Goal: Task Accomplishment & Management: Use online tool/utility

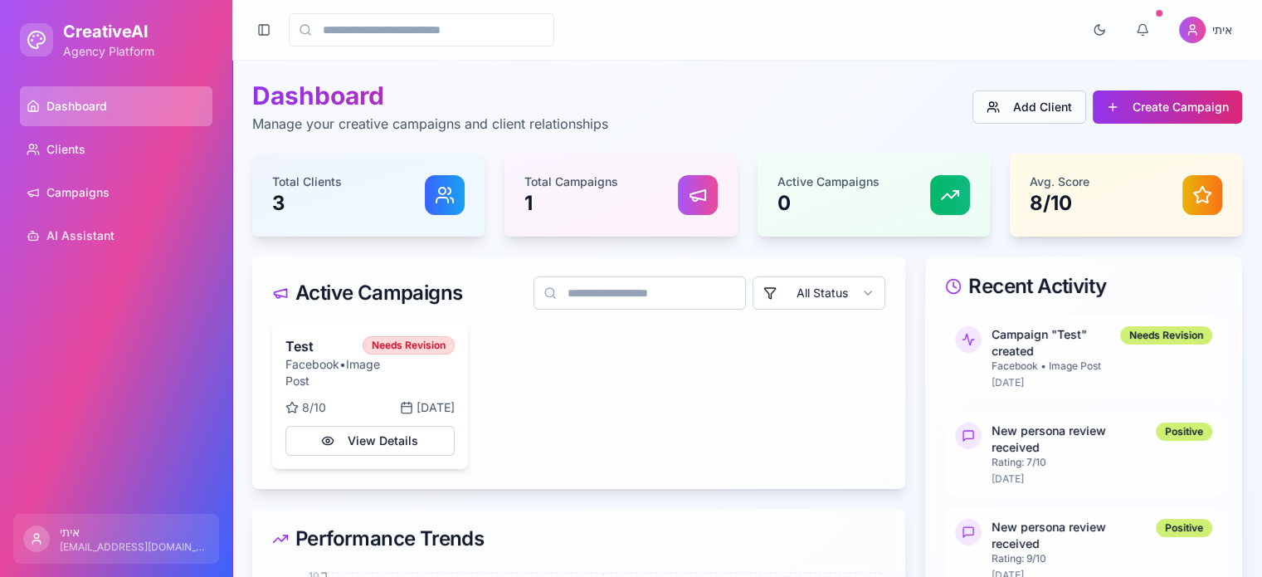
click at [365, 192] on div "Total Clients 3" at bounding box center [368, 194] width 193 height 43
click at [441, 205] on div at bounding box center [445, 195] width 40 height 40
click at [857, 208] on p "0" at bounding box center [828, 203] width 102 height 27
click at [395, 189] on div "Total Clients 3" at bounding box center [368, 194] width 193 height 43
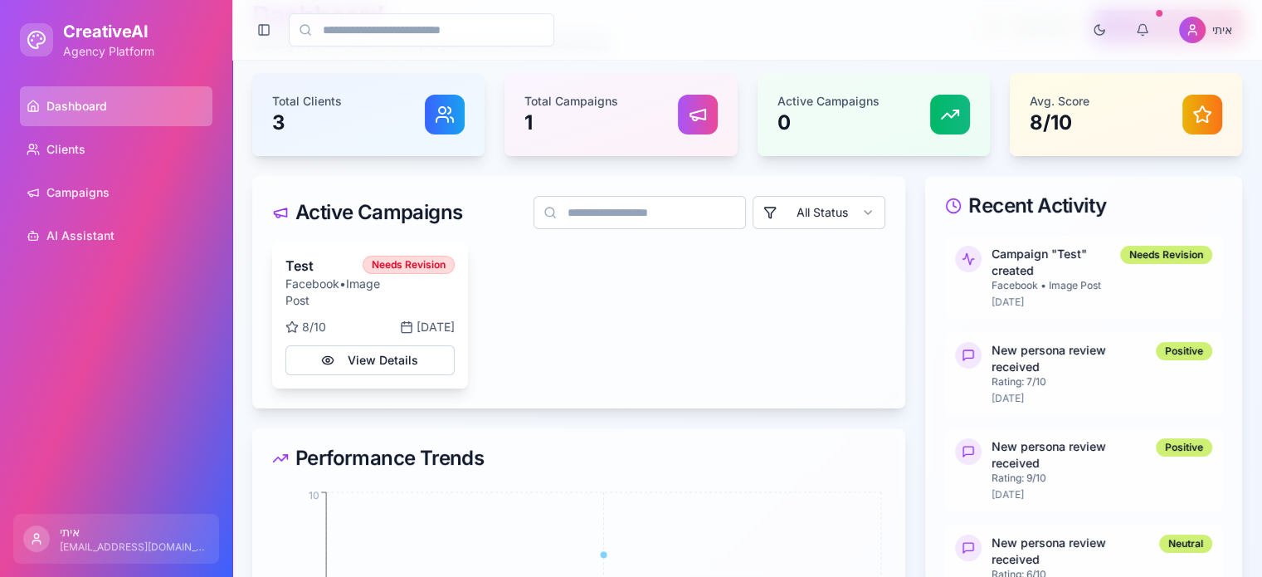
scroll to position [83, 0]
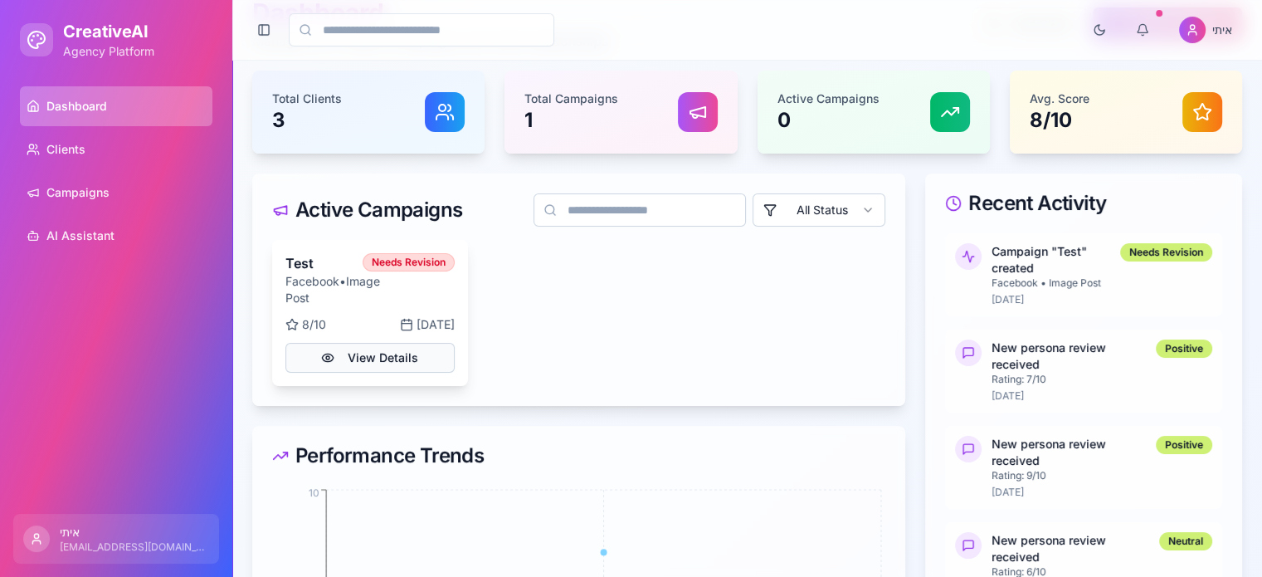
click at [398, 364] on button "View Details" at bounding box center [369, 358] width 169 height 30
click at [382, 358] on button "View Details" at bounding box center [369, 358] width 169 height 30
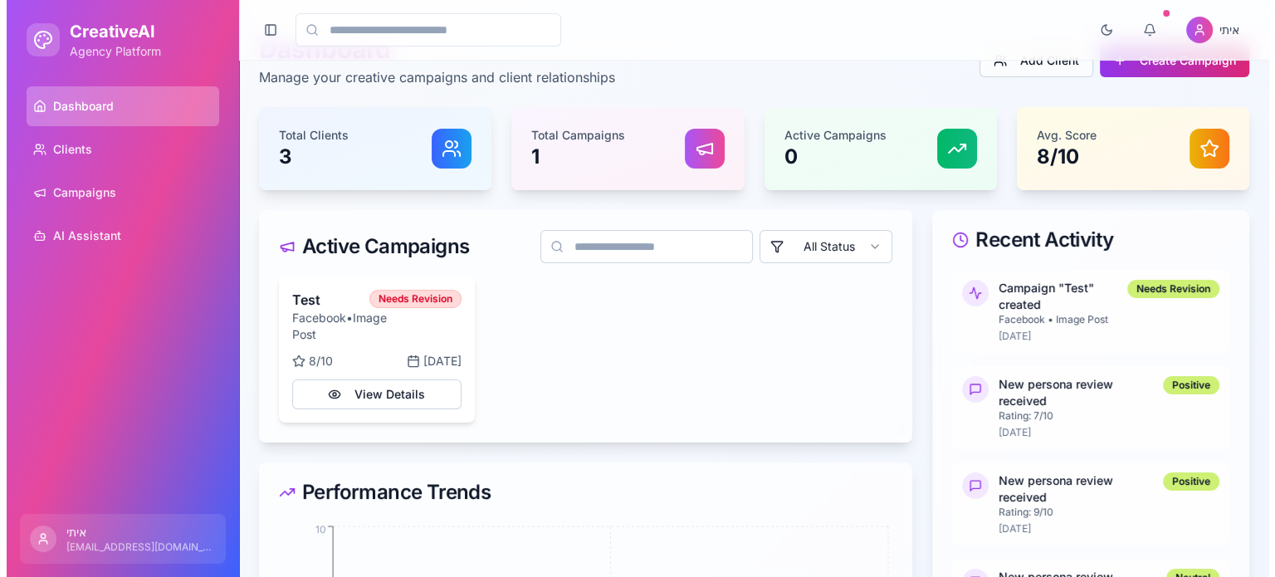
scroll to position [0, 0]
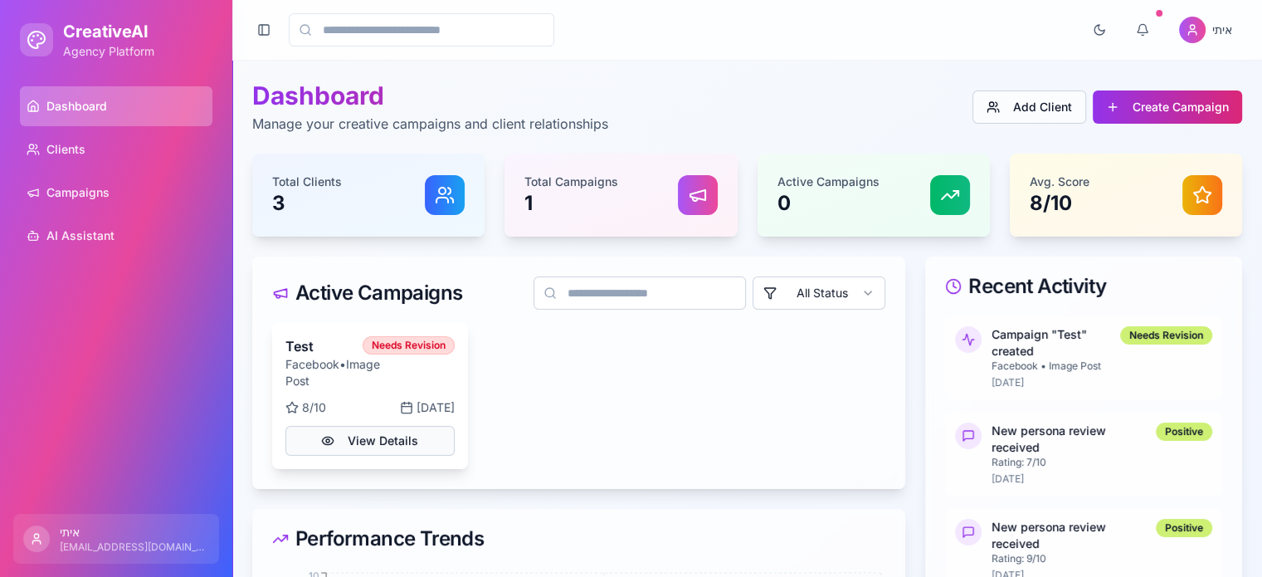
click at [381, 437] on button "View Details" at bounding box center [369, 441] width 169 height 30
click at [734, 192] on div "Total Campaigns 1" at bounding box center [620, 195] width 232 height 83
click at [1202, 100] on button "Create Campaign" at bounding box center [1167, 106] width 149 height 33
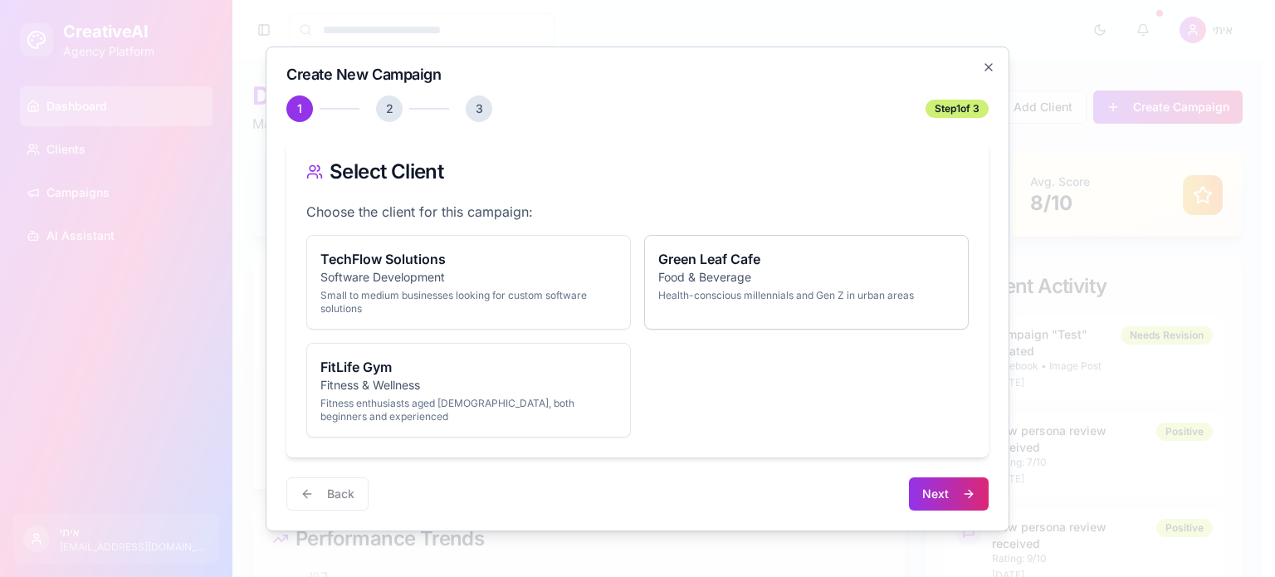
click at [715, 289] on p "Health-conscious millennials and Gen Z in urban areas" at bounding box center [806, 295] width 296 height 13
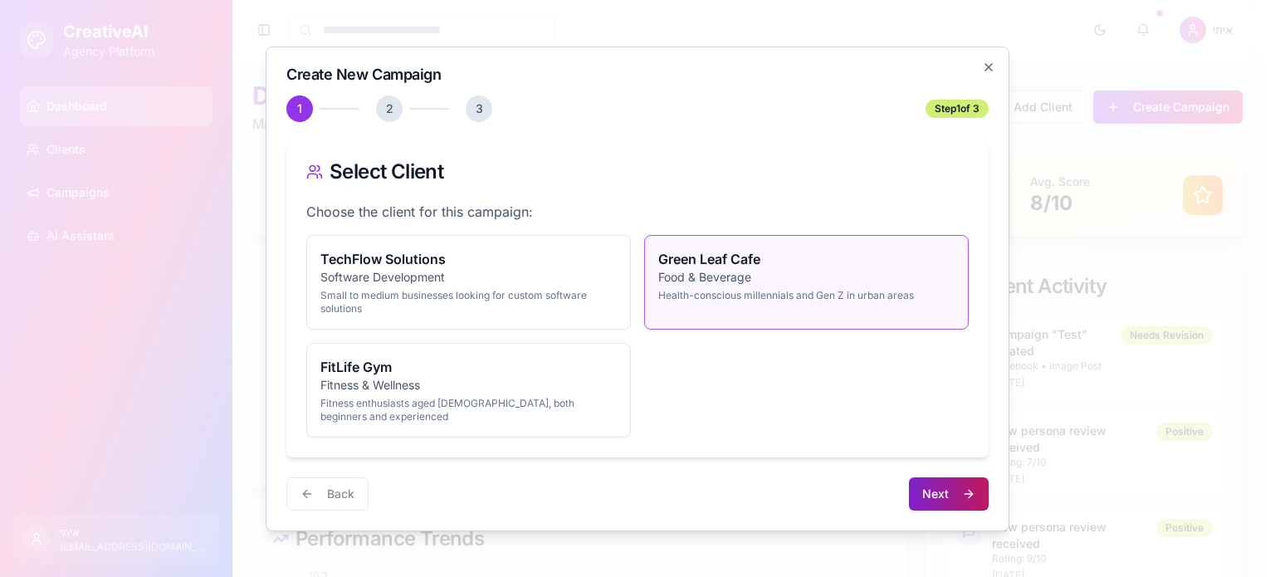
click at [942, 490] on button "Next" at bounding box center [949, 493] width 80 height 33
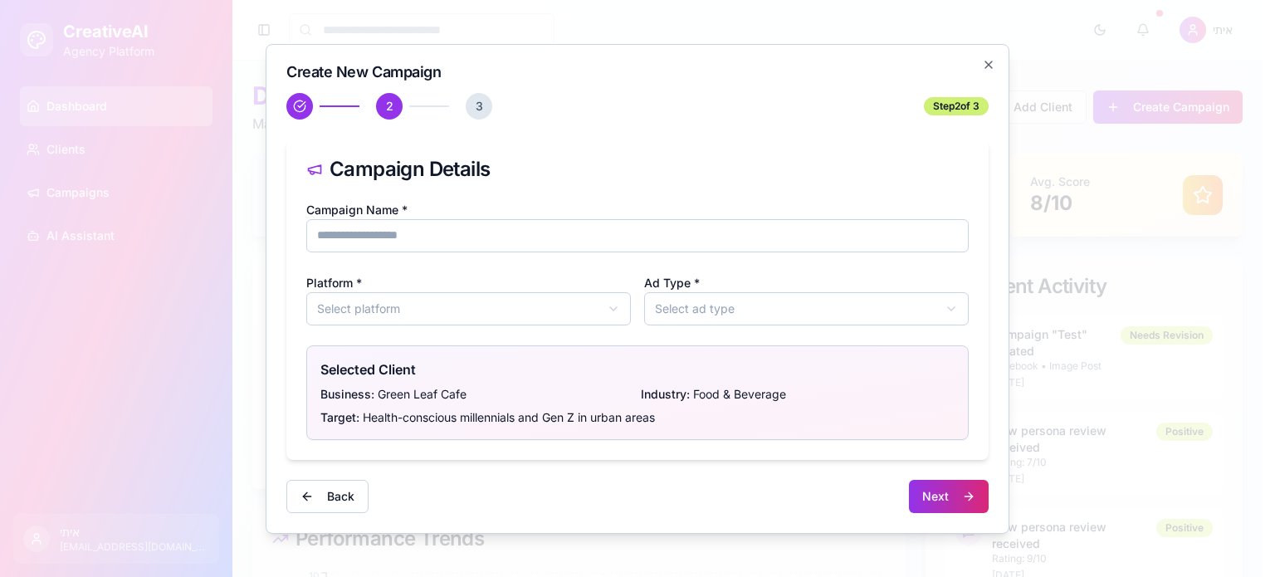
click at [417, 238] on input "Campaign Name *" at bounding box center [637, 235] width 662 height 33
type input "*********"
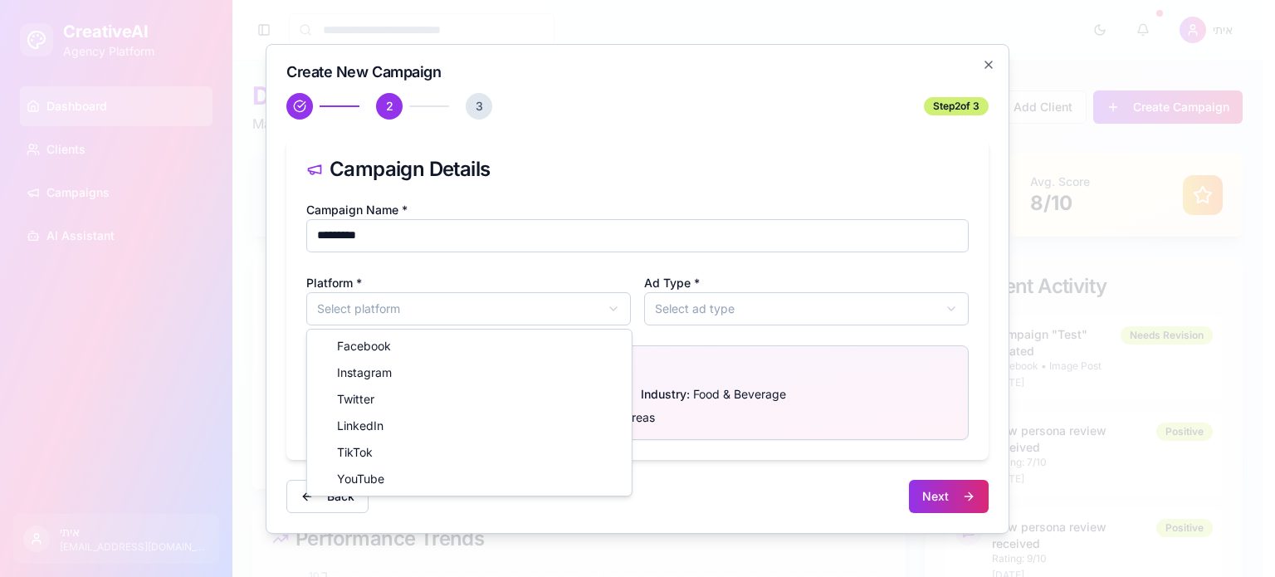
click at [443, 305] on body "CreativeAI Agency Platform Dashboard Clients Campaigns AI Assistant איתי [EMAIL…" at bounding box center [631, 484] width 1262 height 968
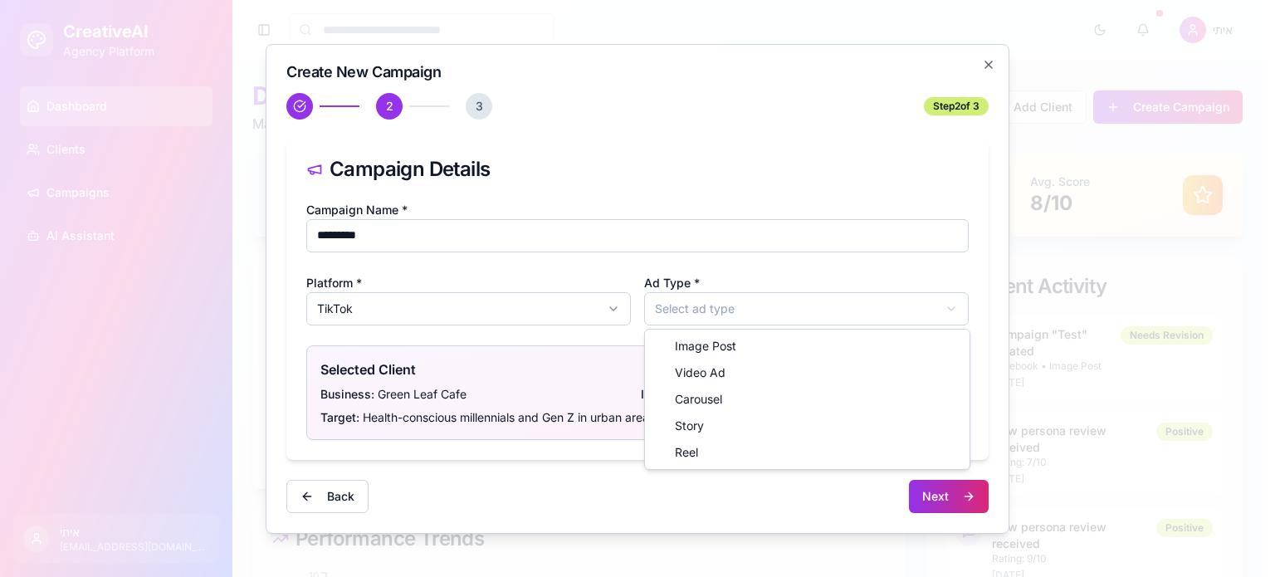
click at [772, 321] on body "CreativeAI Agency Platform Dashboard Clients Campaigns AI Assistant איתי [EMAIL…" at bounding box center [631, 484] width 1262 height 968
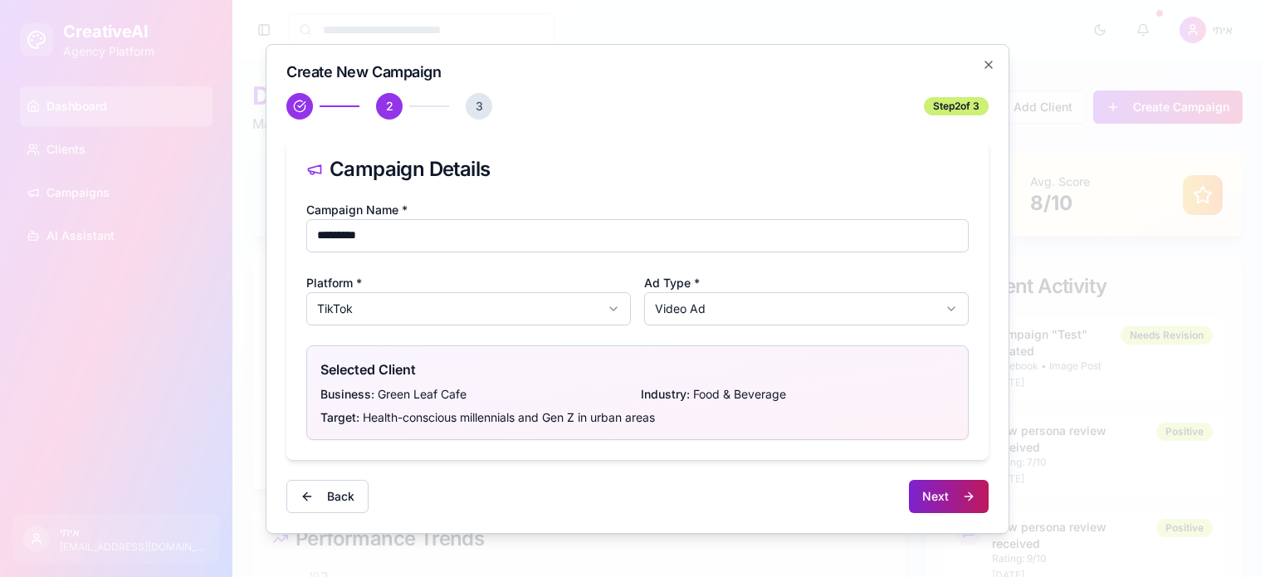
click at [937, 498] on button "Next" at bounding box center [949, 496] width 80 height 33
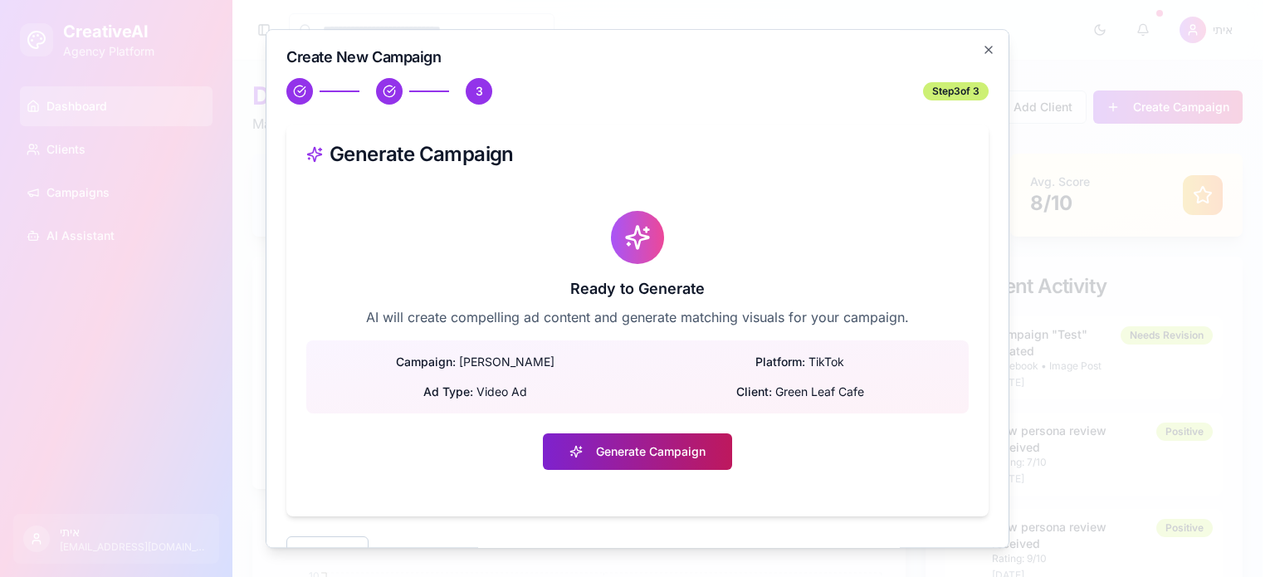
click at [680, 451] on button "Generate Campaign" at bounding box center [637, 451] width 189 height 37
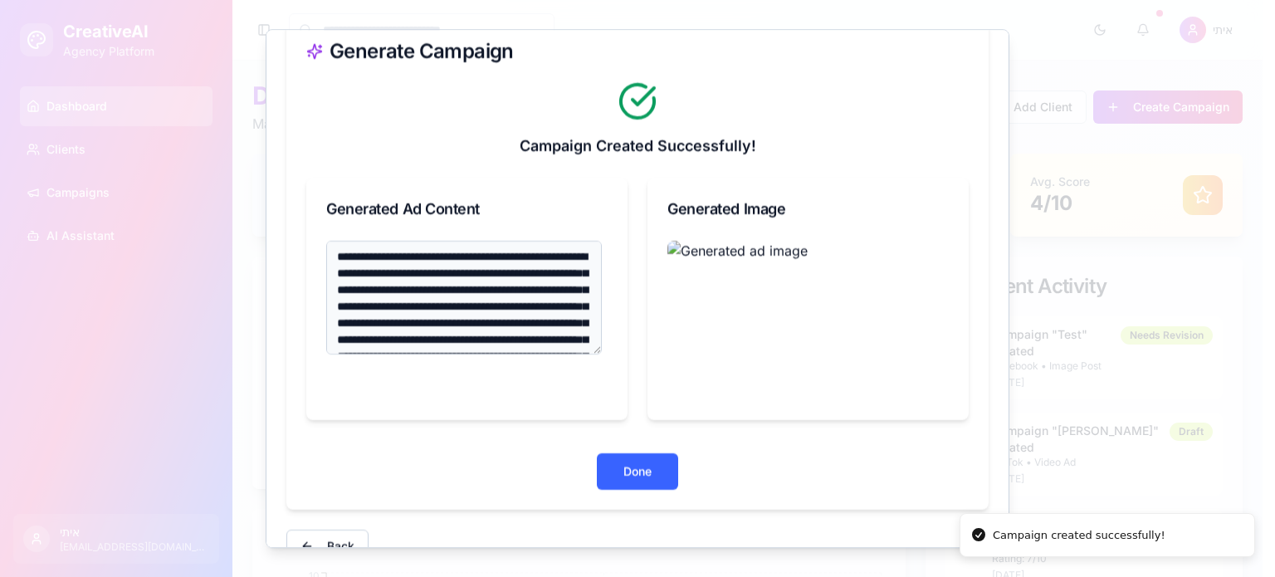
scroll to position [137, 0]
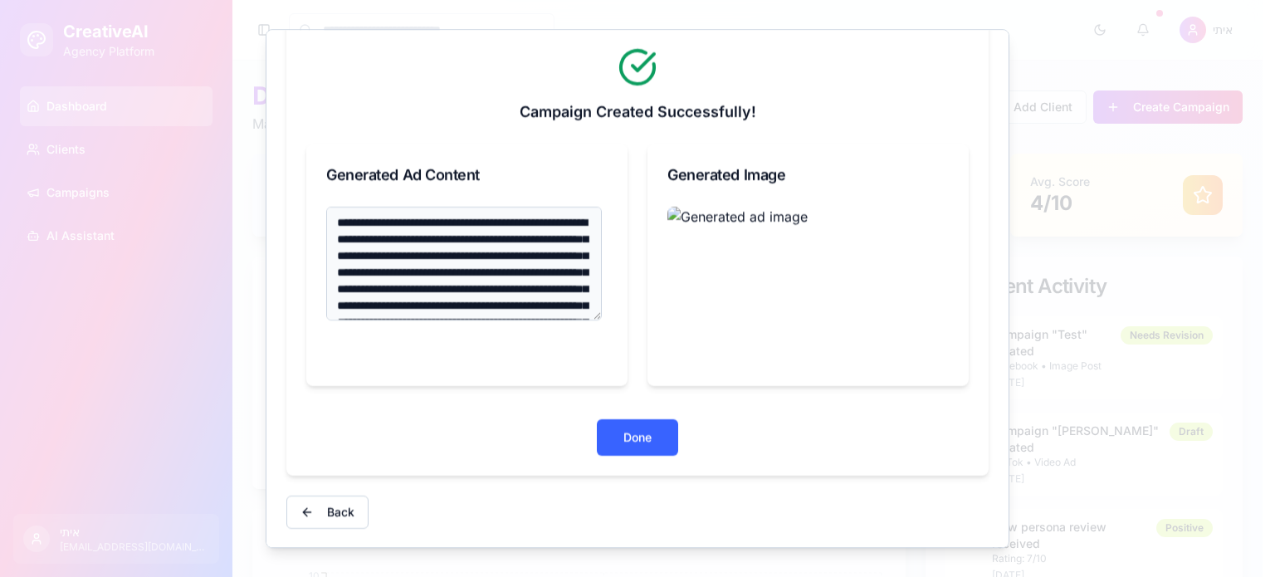
drag, startPoint x: 378, startPoint y: 230, endPoint x: 498, endPoint y: 305, distance: 142.0
click at [498, 305] on textarea "**********" at bounding box center [463, 264] width 275 height 115
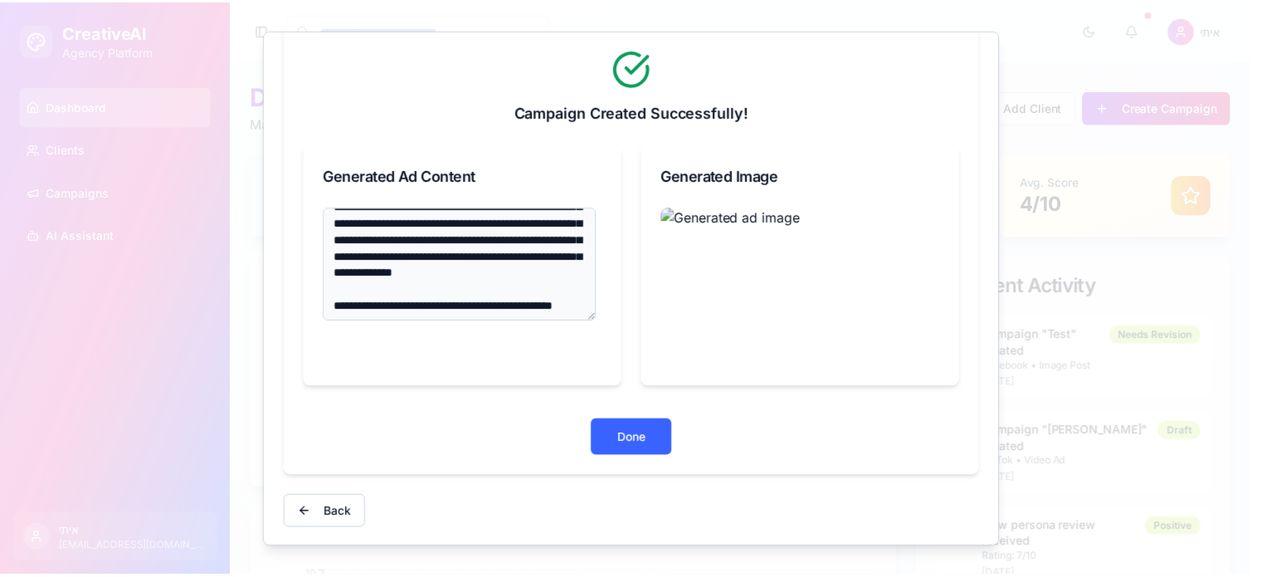
scroll to position [133, 0]
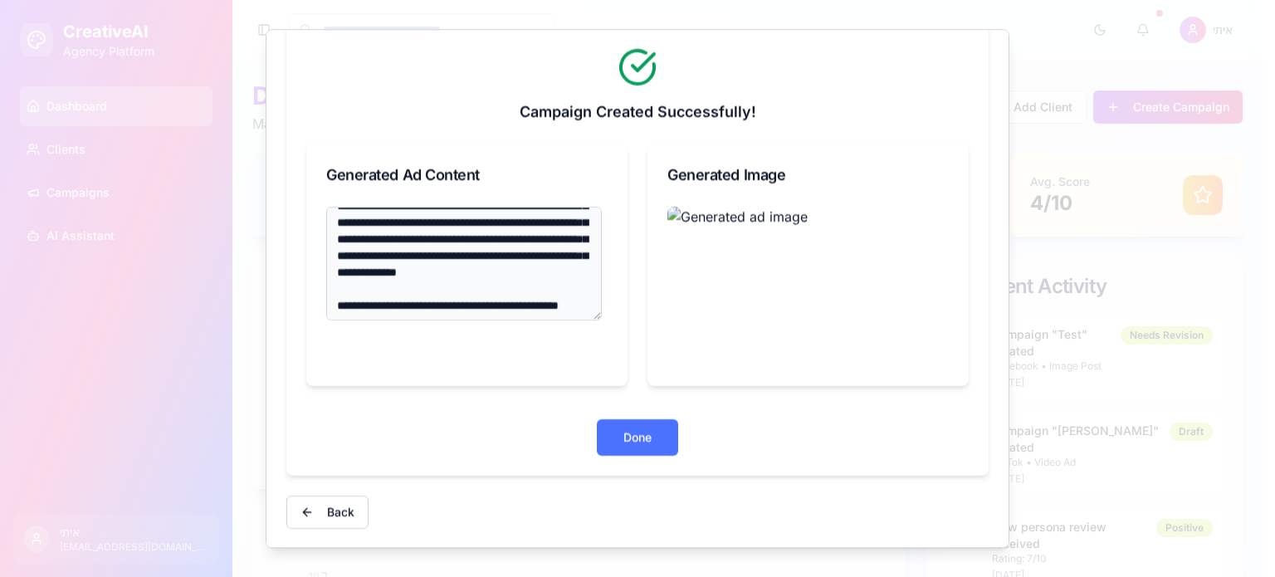
click at [621, 437] on button "Done" at bounding box center [637, 437] width 81 height 37
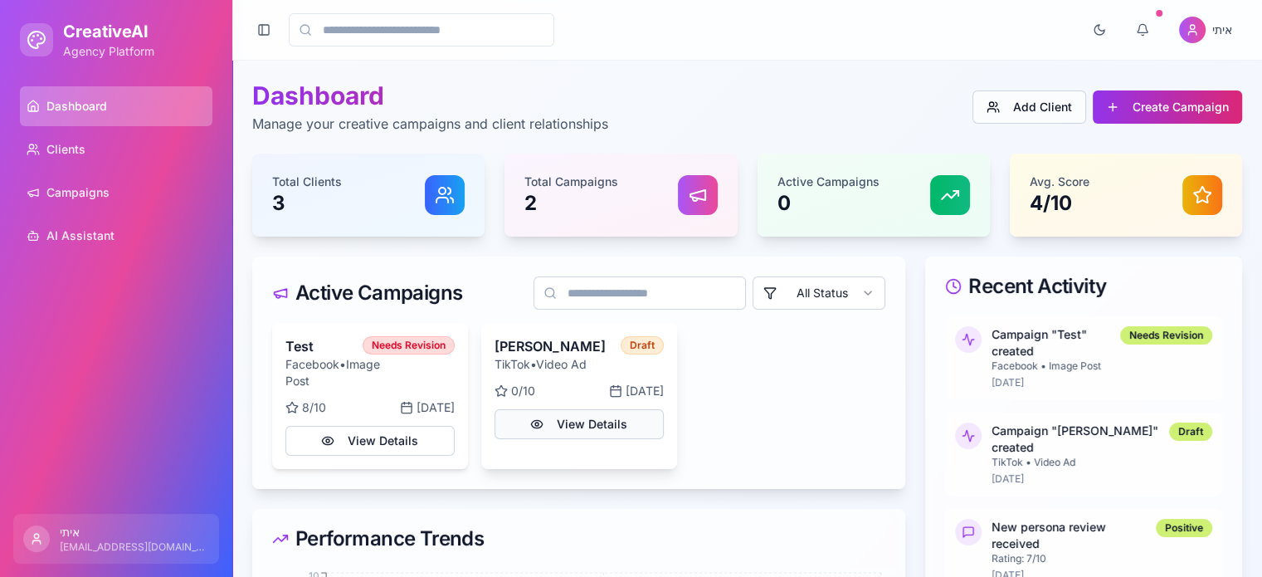
click at [567, 431] on button "View Details" at bounding box center [579, 424] width 169 height 30
click at [614, 423] on button "View Details" at bounding box center [579, 424] width 169 height 30
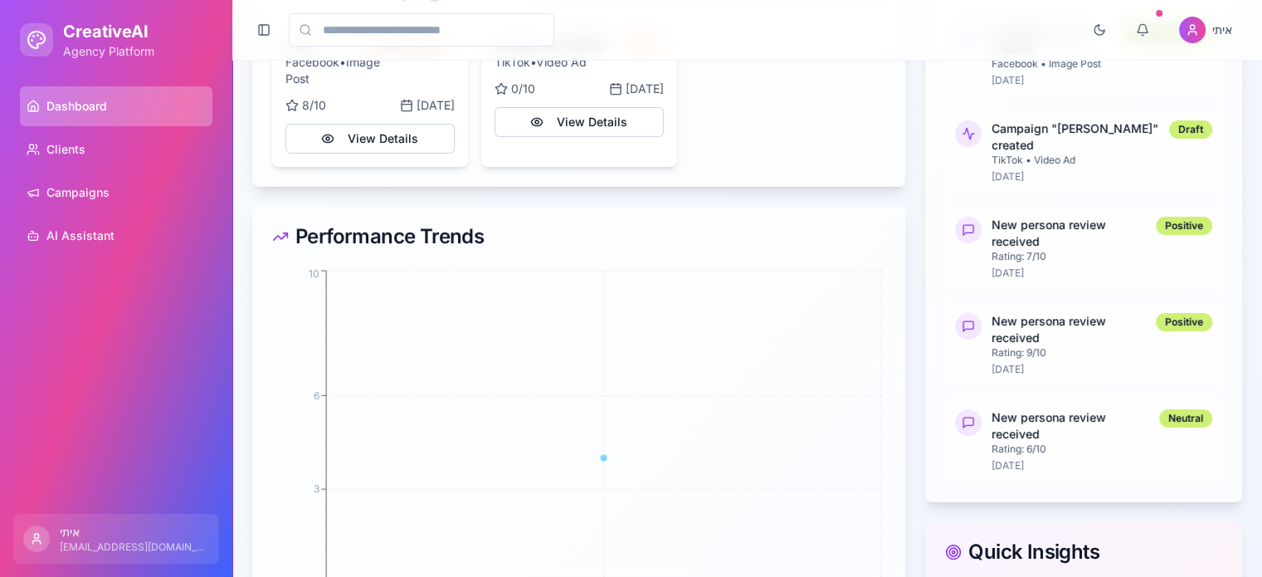
scroll to position [332, 0]
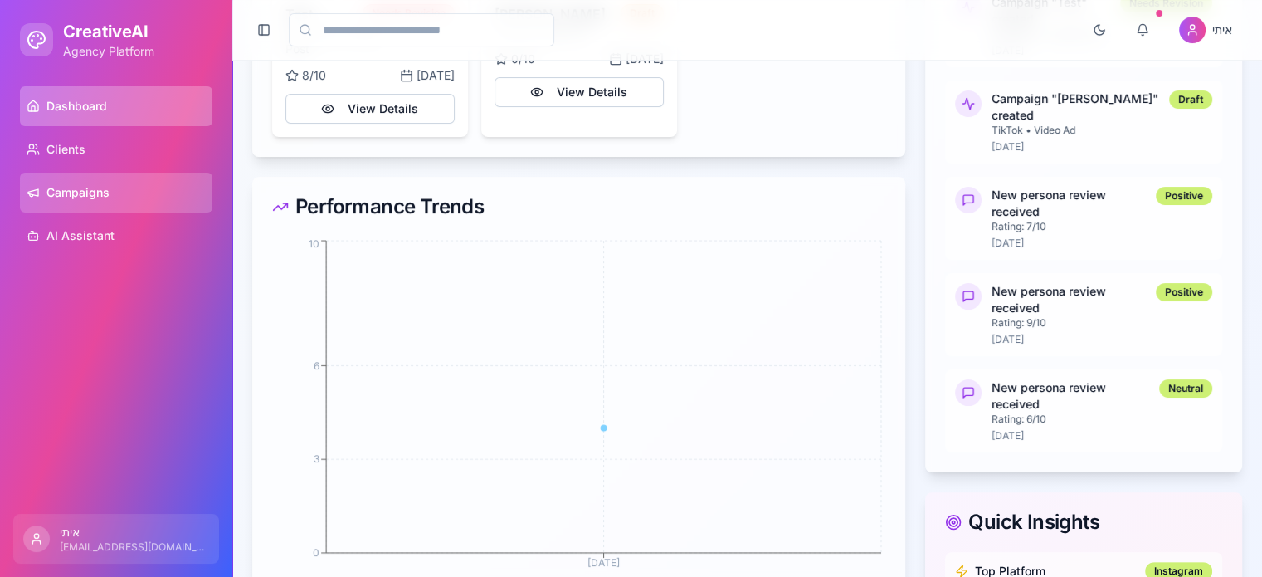
click at [106, 197] on span "Campaigns" at bounding box center [77, 192] width 63 height 17
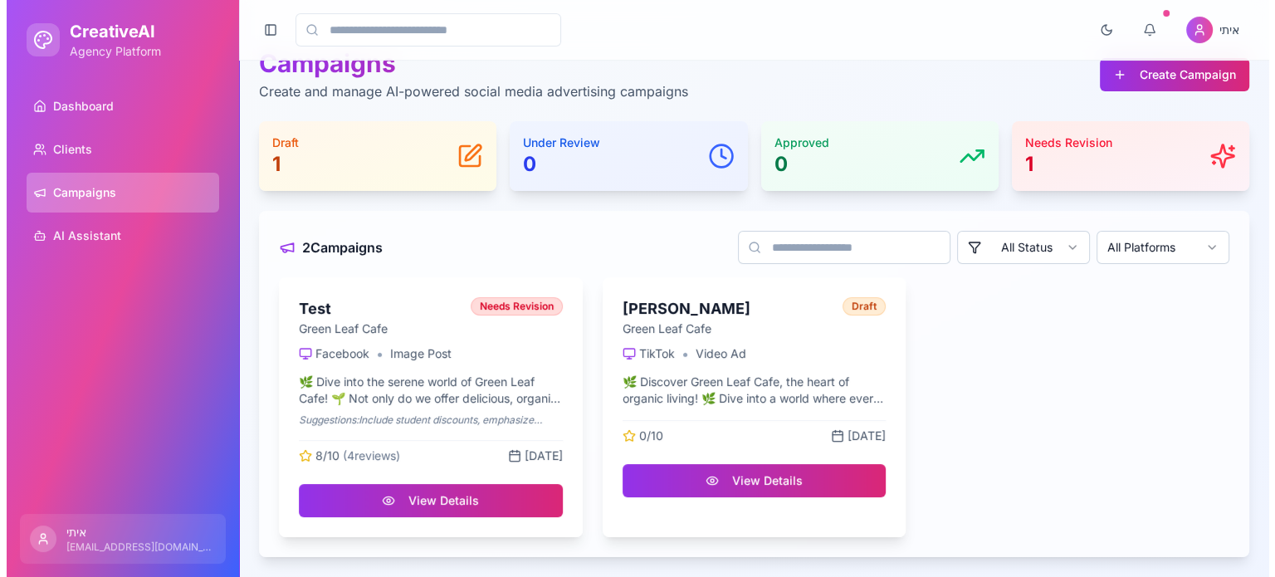
scroll to position [32, 0]
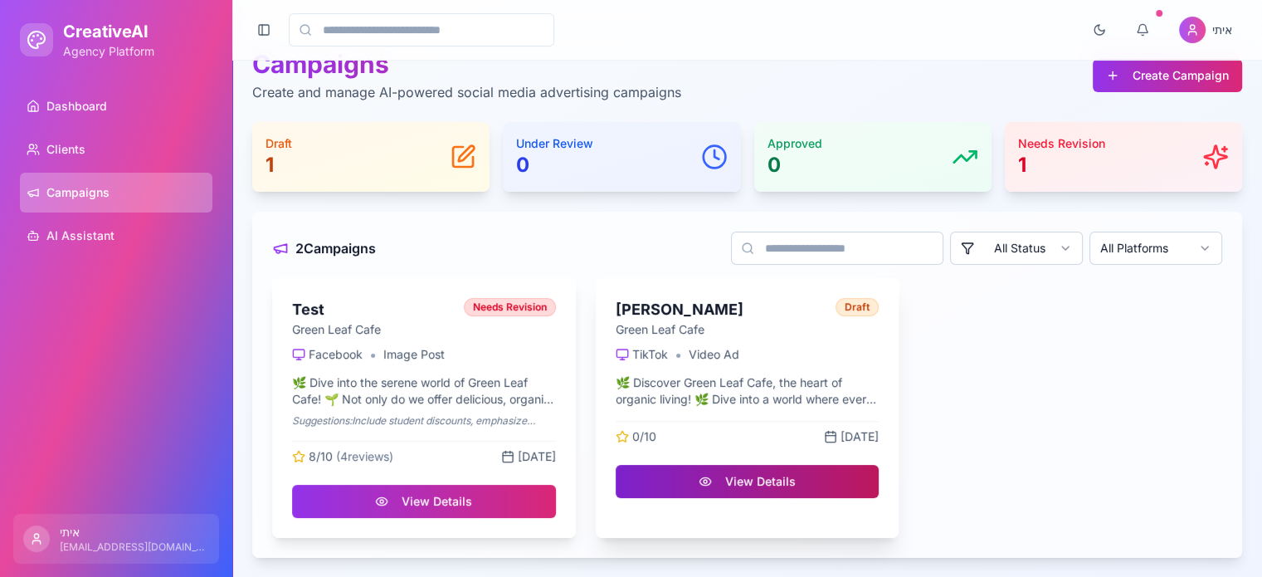
click at [745, 482] on button "View Details" at bounding box center [748, 481] width 264 height 33
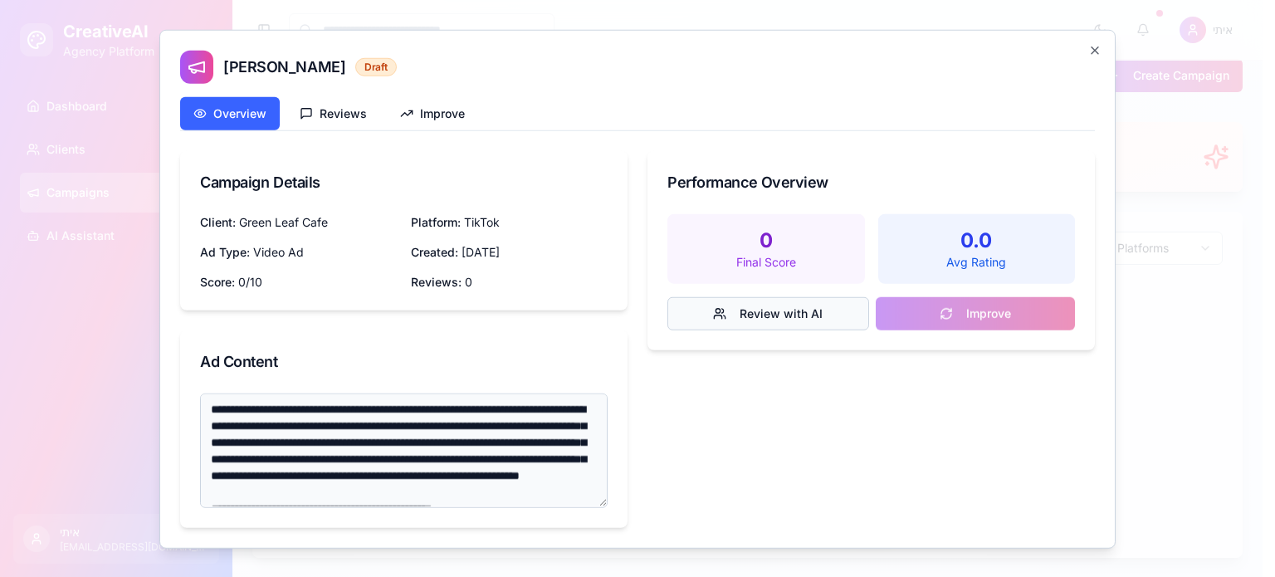
click at [783, 308] on button "Review with AI" at bounding box center [768, 312] width 202 height 33
click at [339, 119] on button "Reviews" at bounding box center [333, 112] width 94 height 33
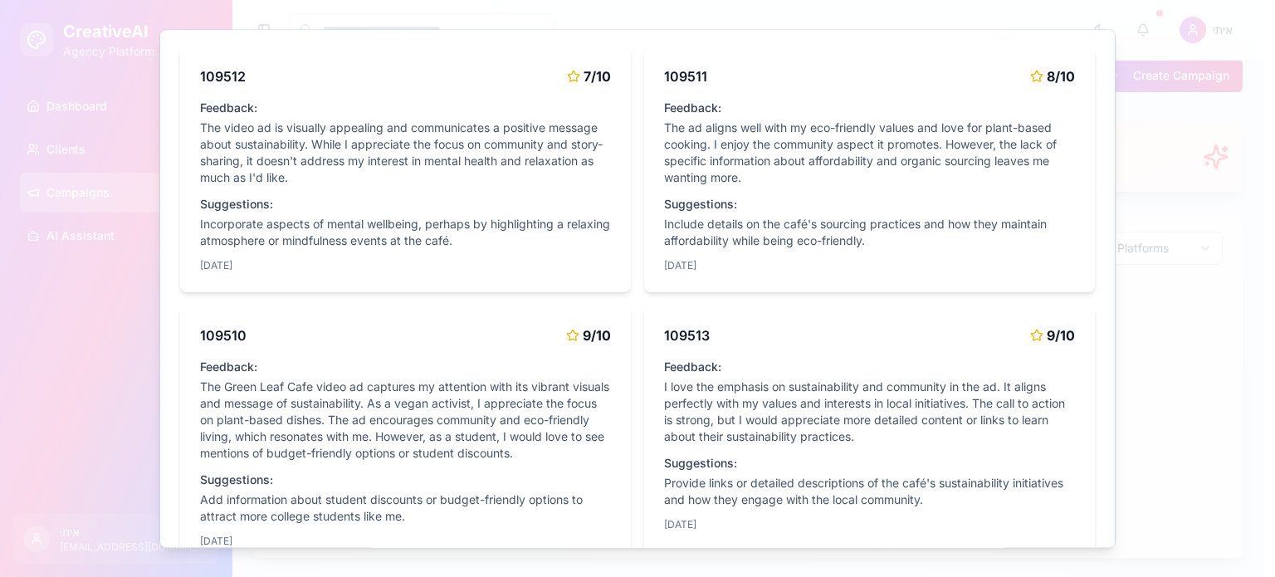
scroll to position [166, 0]
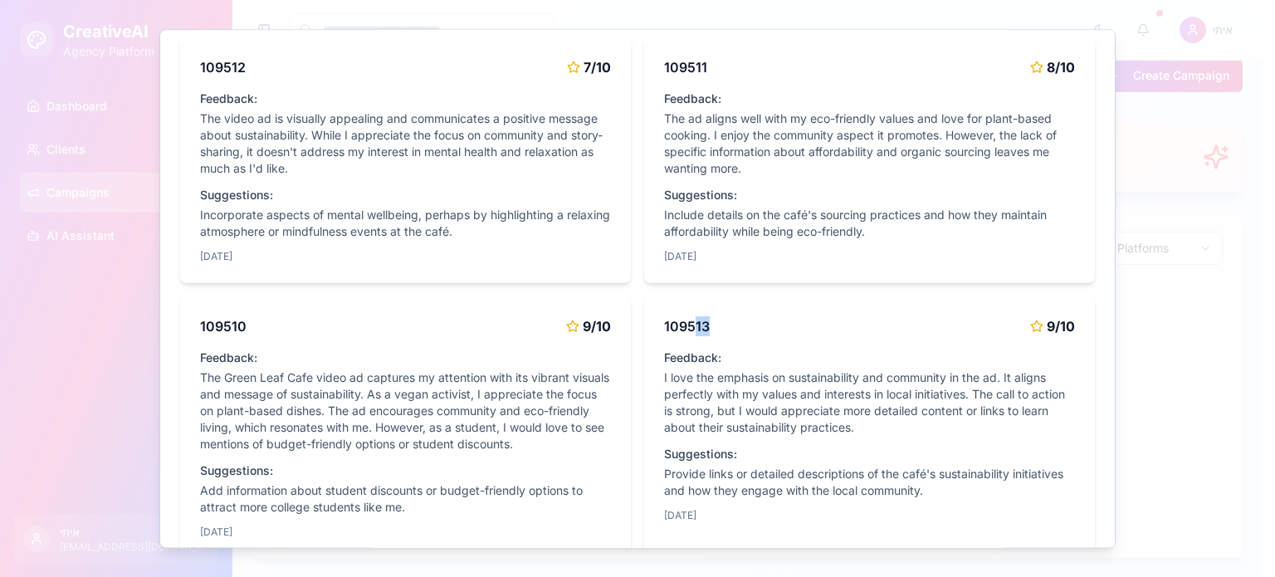
drag, startPoint x: 687, startPoint y: 323, endPoint x: 717, endPoint y: 324, distance: 29.9
click at [717, 324] on div "109513 9 /10" at bounding box center [869, 326] width 411 height 20
click at [688, 329] on h4 "109513" at bounding box center [687, 326] width 46 height 20
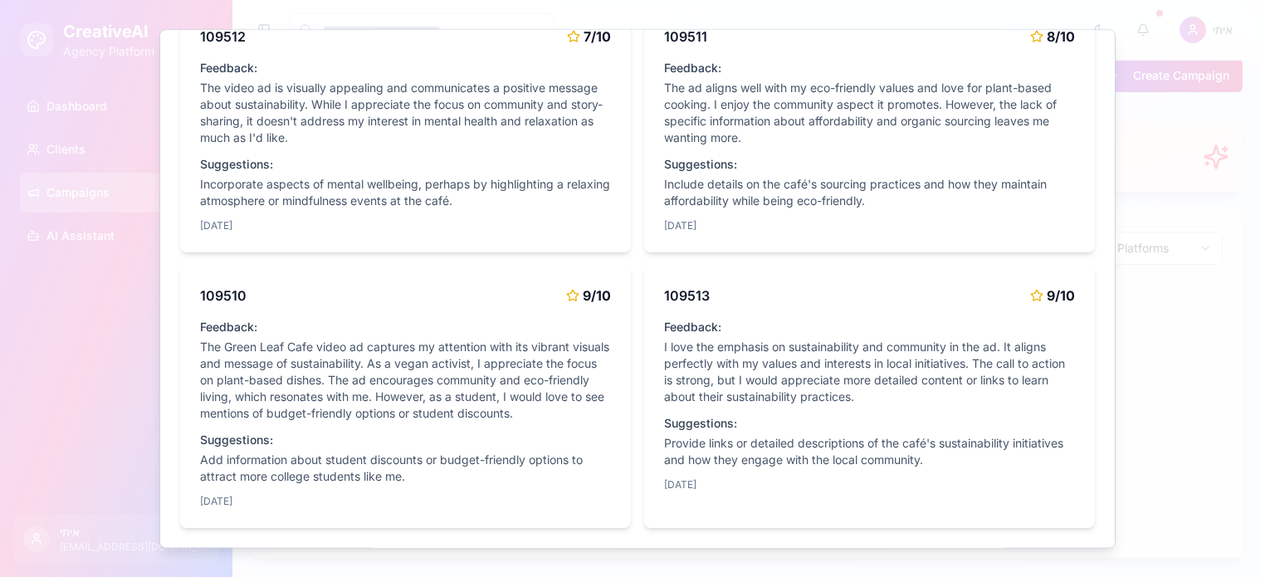
scroll to position [46, 0]
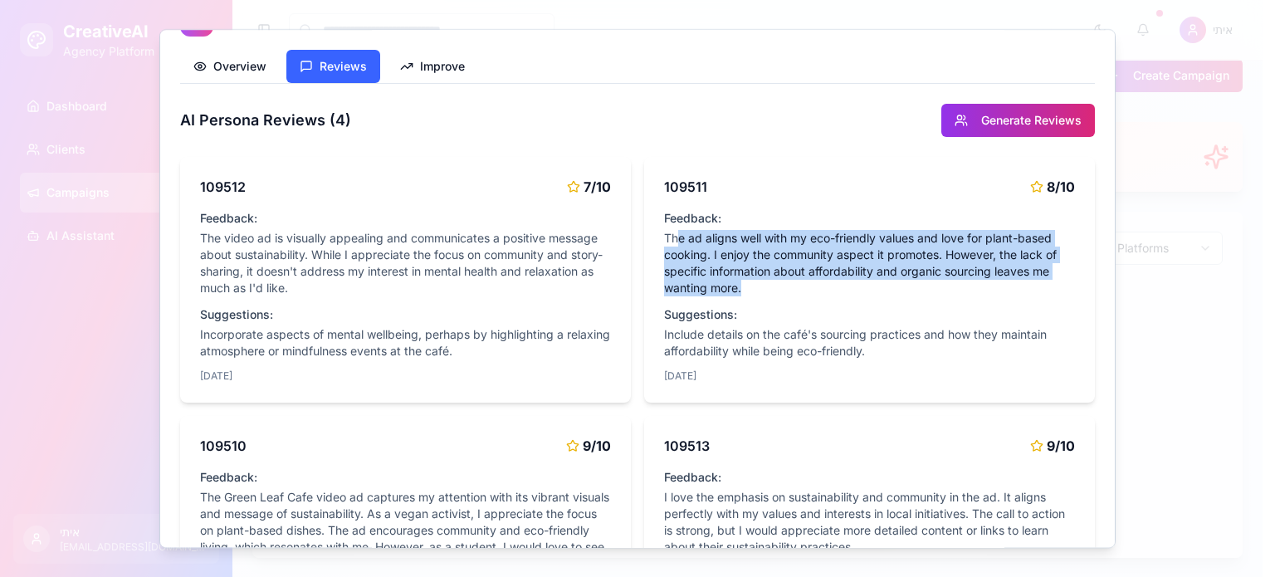
drag, startPoint x: 670, startPoint y: 241, endPoint x: 738, endPoint y: 288, distance: 82.4
click at [738, 288] on p "The ad aligns well with my eco-friendly values and love for plant-based cooking…" at bounding box center [869, 263] width 411 height 66
click at [727, 282] on p "The ad aligns well with my eco-friendly values and love for plant-based cooking…" at bounding box center [869, 263] width 411 height 66
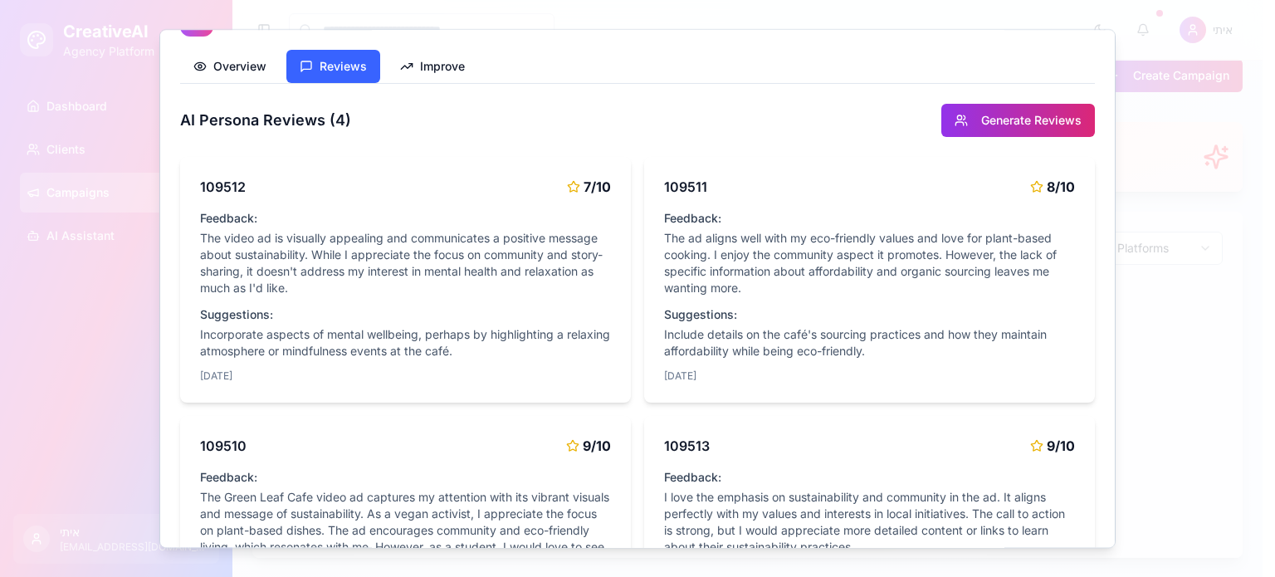
drag, startPoint x: 685, startPoint y: 328, endPoint x: 787, endPoint y: 370, distance: 110.5
click at [787, 370] on div "Feedback: The ad aligns well with my eco-friendly values and love for plant-bas…" at bounding box center [869, 296] width 411 height 173
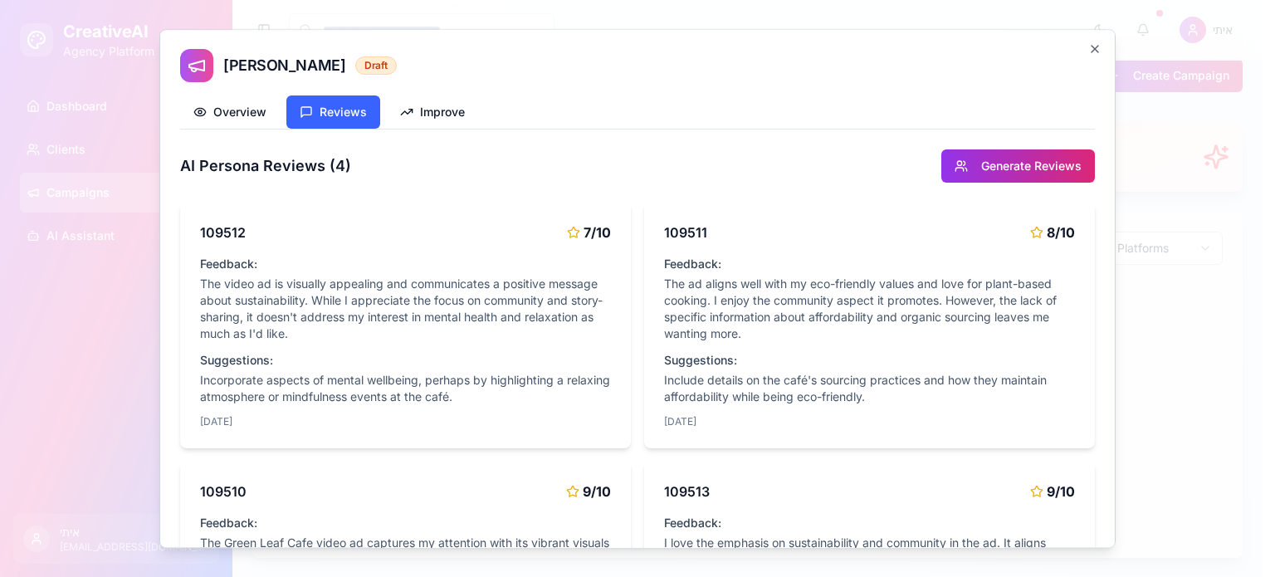
scroll to position [0, 0]
click at [436, 115] on button "Improve" at bounding box center [432, 112] width 91 height 33
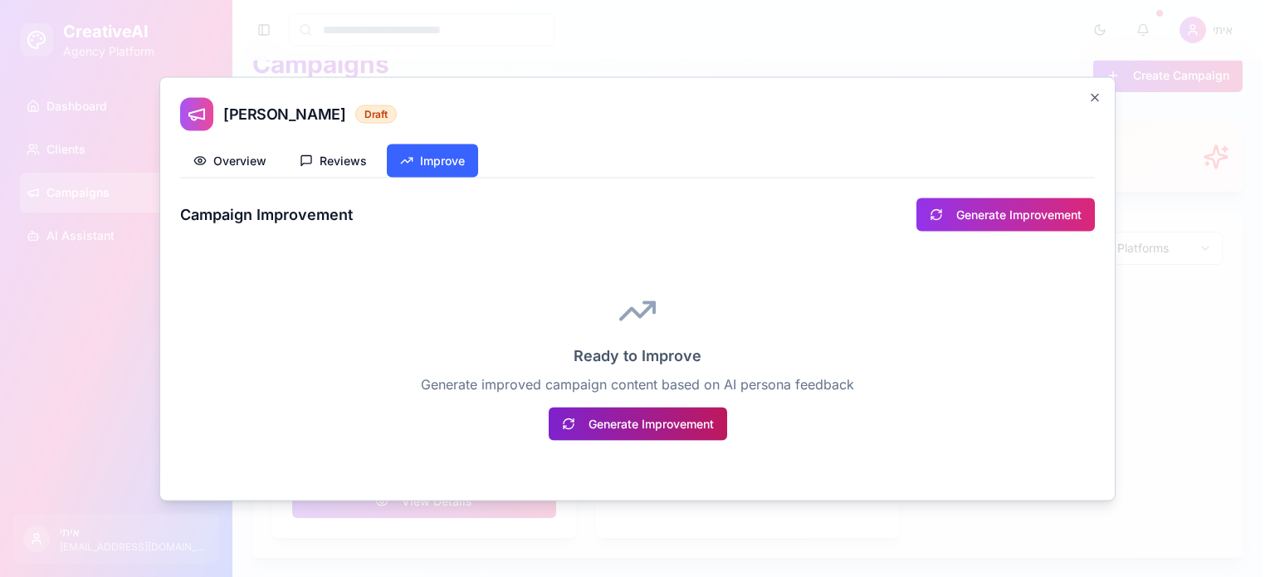
click at [656, 423] on button "Generate Improvement" at bounding box center [637, 423] width 178 height 33
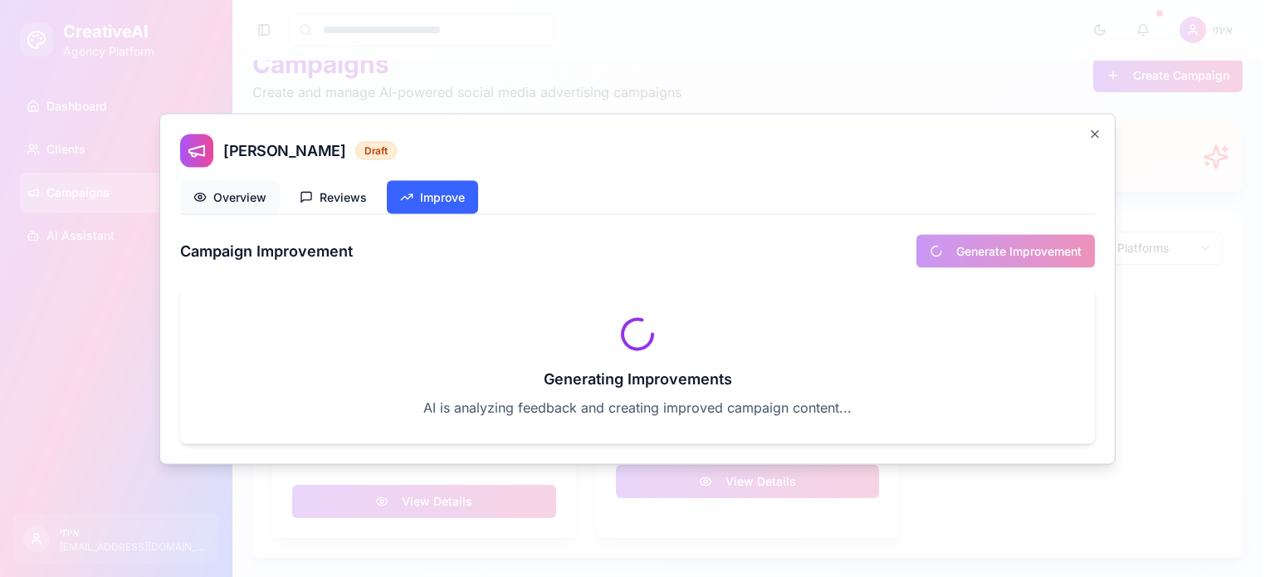
click at [249, 190] on button "Overview" at bounding box center [230, 196] width 100 height 33
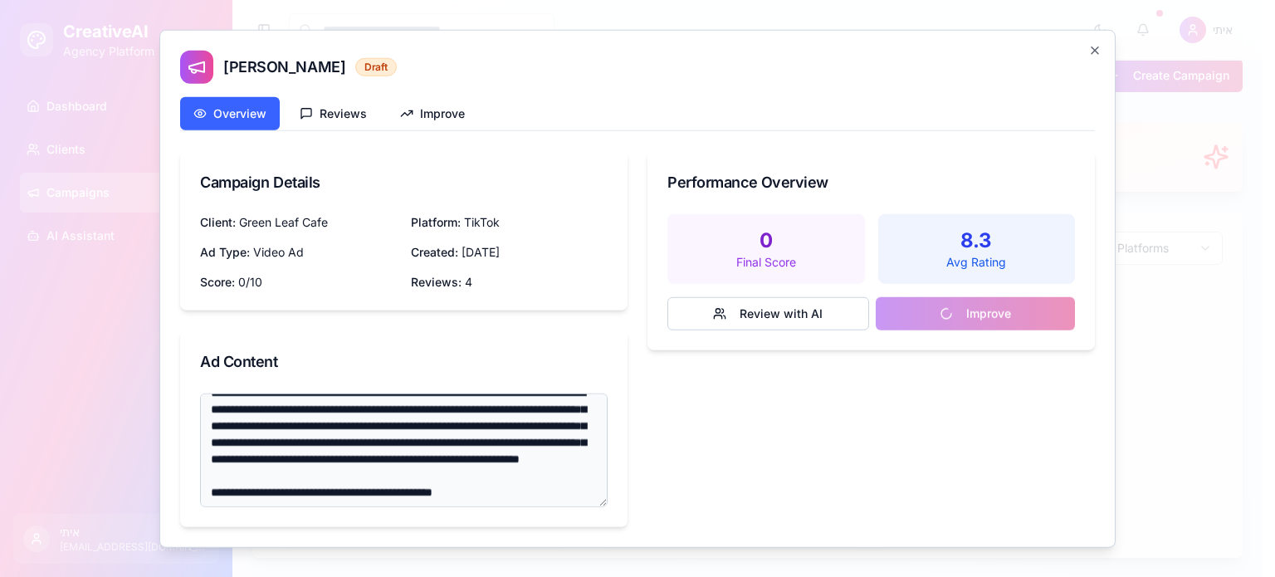
scroll to position [50, 0]
click at [480, 428] on textarea "**********" at bounding box center [403, 449] width 407 height 115
click at [426, 112] on button "Improve" at bounding box center [432, 112] width 91 height 33
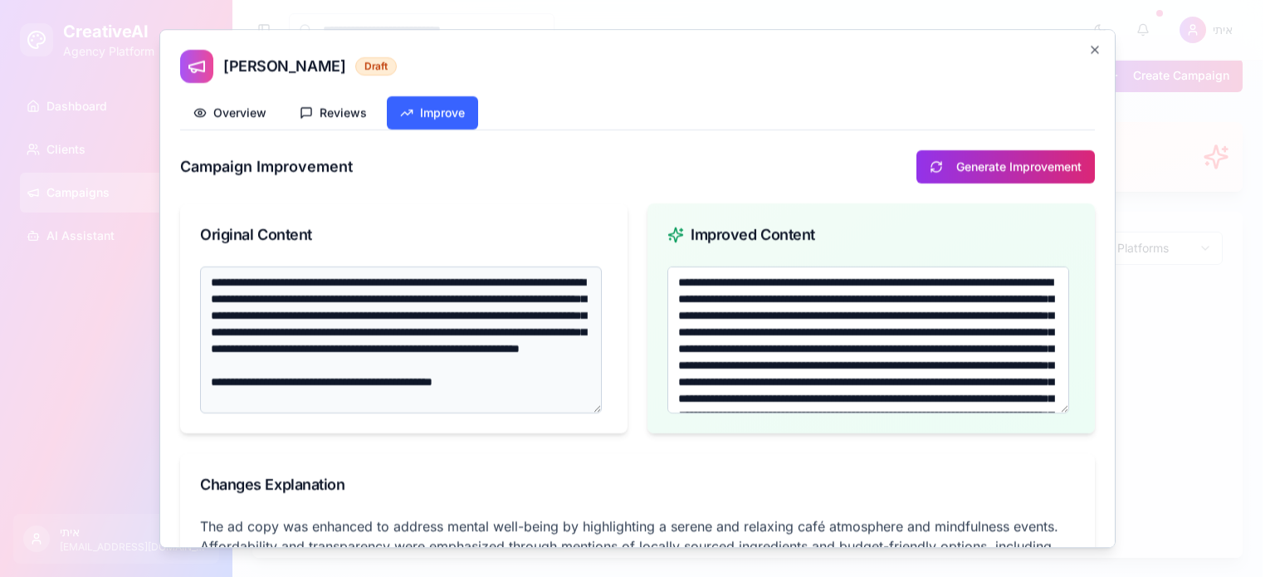
click at [411, 288] on textarea "**********" at bounding box center [401, 340] width 402 height 148
click at [831, 324] on textarea "**********" at bounding box center [868, 340] width 402 height 148
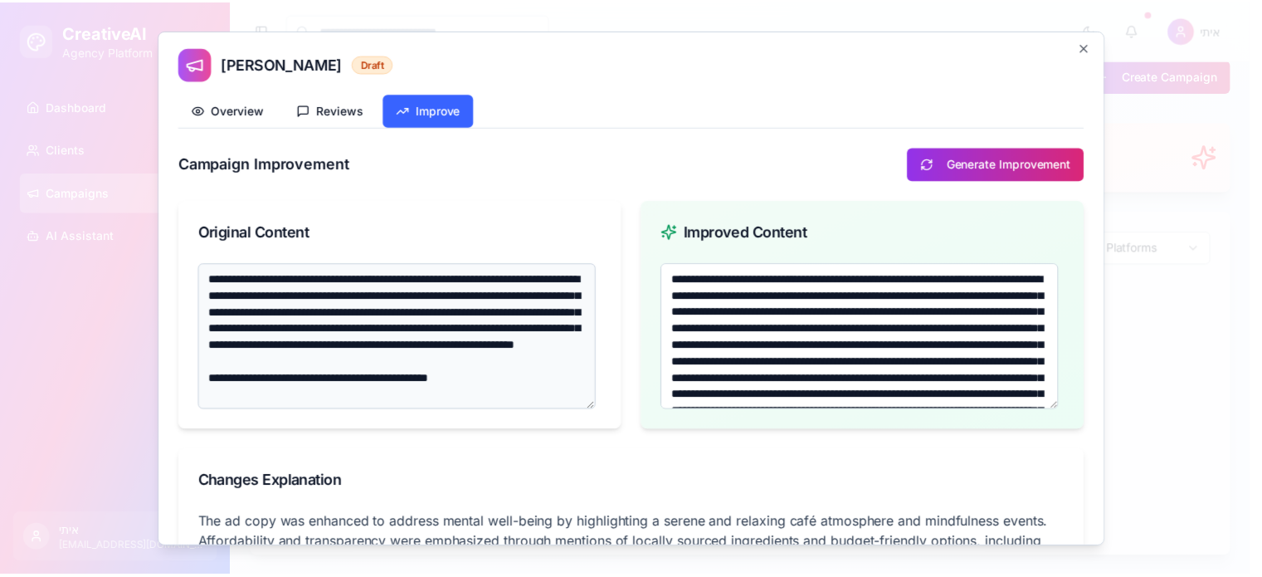
scroll to position [0, 0]
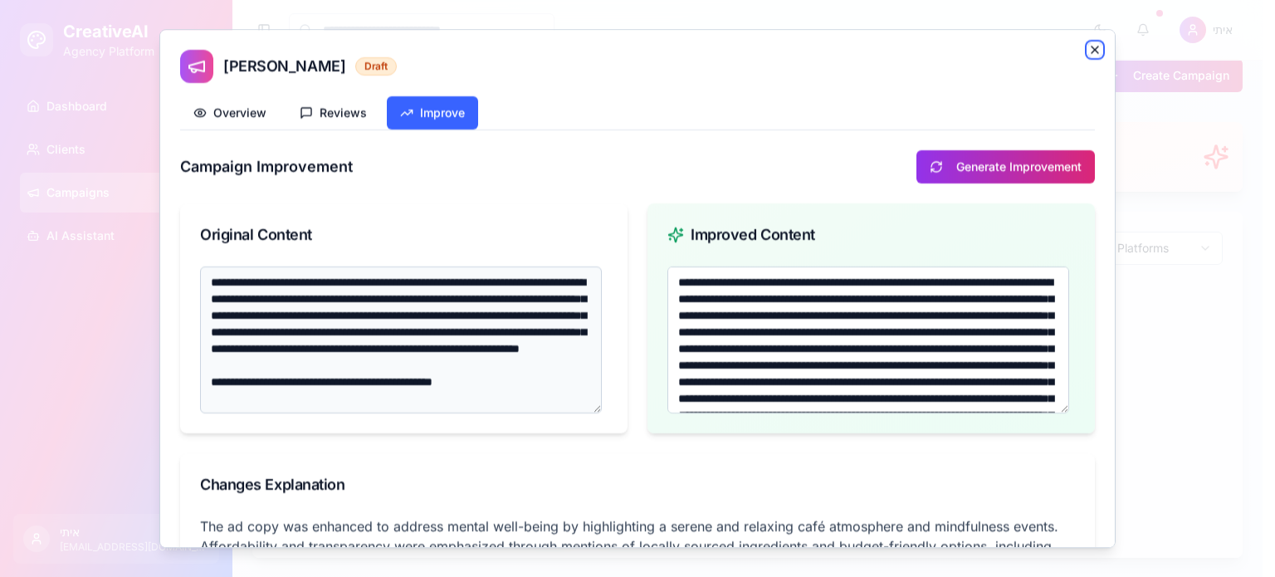
click at [1088, 52] on icon "button" at bounding box center [1094, 49] width 13 height 13
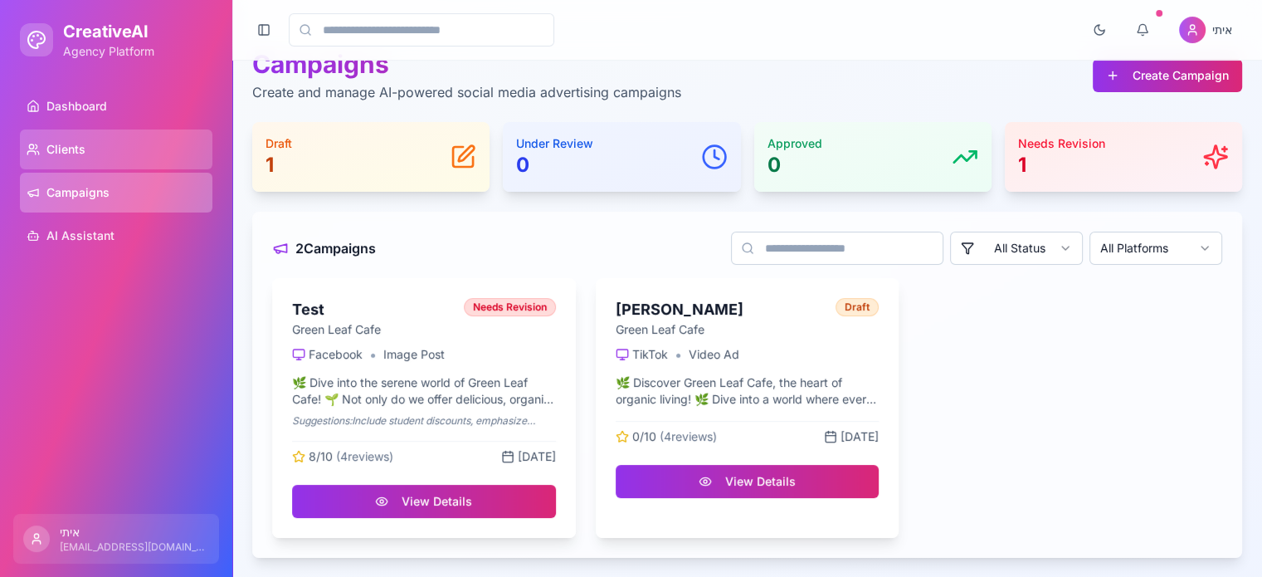
click at [76, 139] on link "Clients" at bounding box center [116, 149] width 193 height 40
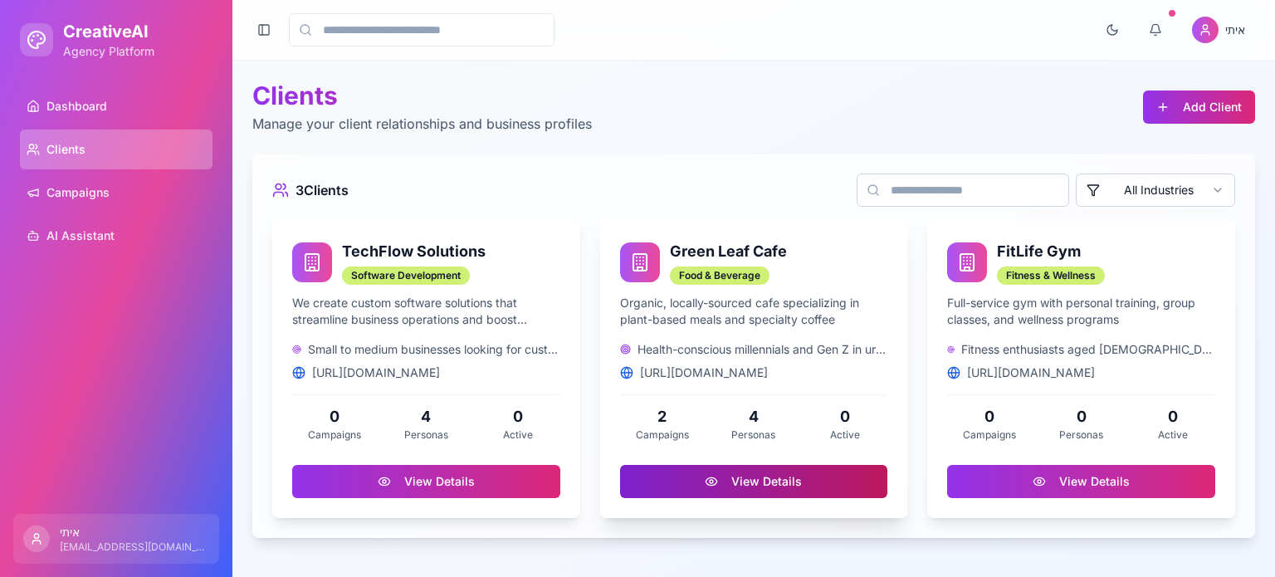
click at [747, 485] on button "View Details" at bounding box center [754, 481] width 268 height 33
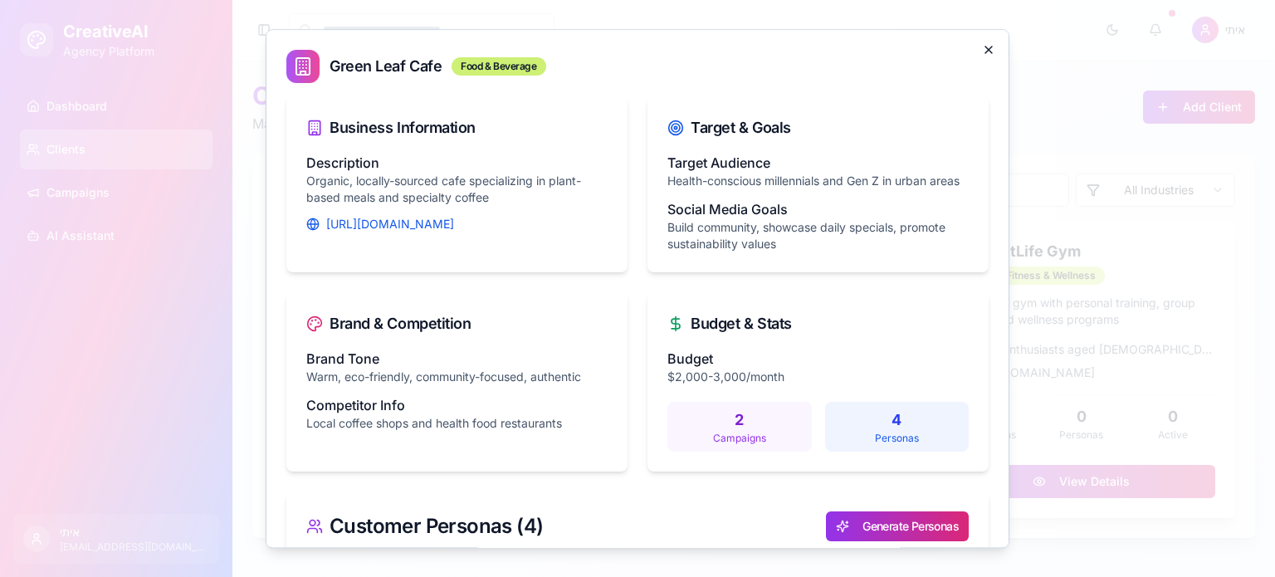
click at [982, 52] on icon "button" at bounding box center [988, 49] width 13 height 13
